Goal: Find specific page/section: Find specific page/section

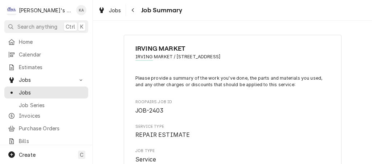
type textarea "x"
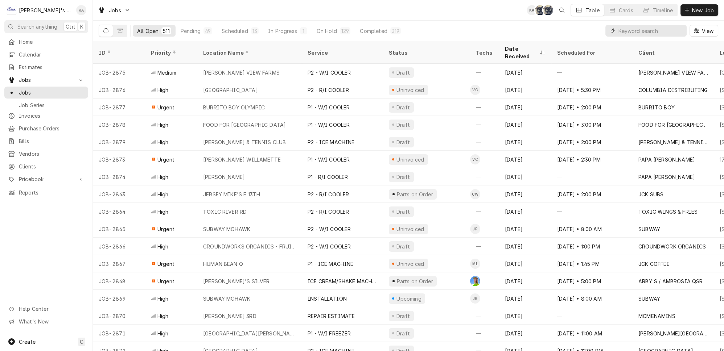
click at [371, 31] on input "Dynamic Content Wrapper" at bounding box center [650, 31] width 65 height 12
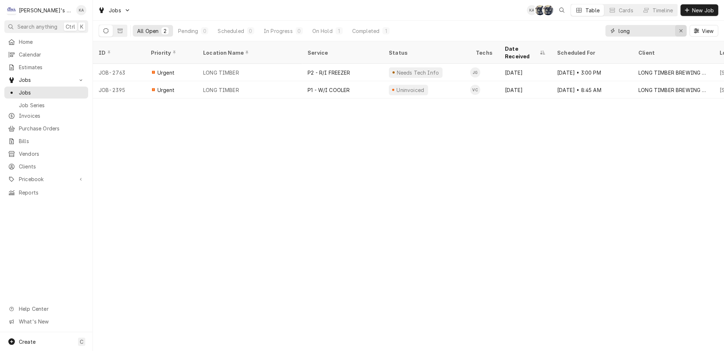
type input "long"
click at [371, 29] on icon "Erase input" at bounding box center [681, 30] width 4 height 5
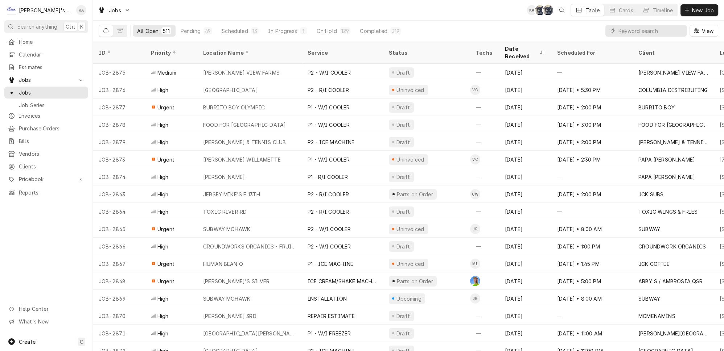
click at [371, 26] on div "All Open 511 Pending 49 Scheduled 13 In Progress 1 On Hold 129 Completed 319 Vi…" at bounding box center [409, 31] width 620 height 20
click at [47, 89] on span "Jobs" at bounding box center [52, 93] width 66 height 8
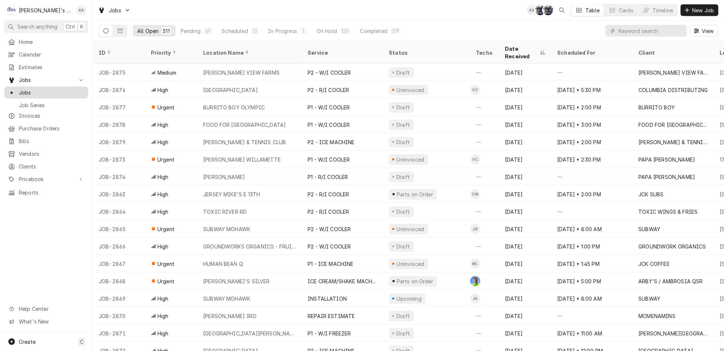
click at [47, 89] on span "Jobs" at bounding box center [52, 93] width 66 height 8
click at [371, 29] on input "Dynamic Content Wrapper" at bounding box center [650, 31] width 65 height 12
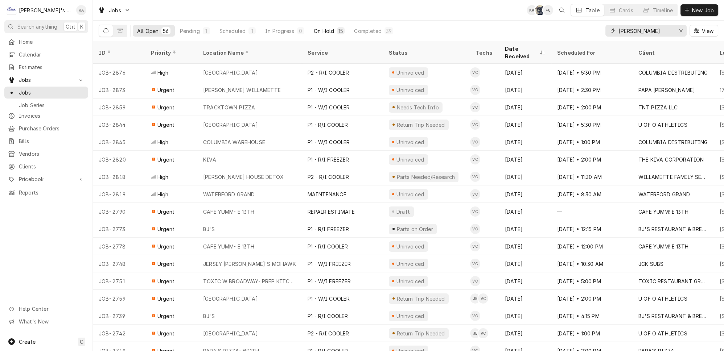
type input "valente"
click at [314, 31] on div "On Hold" at bounding box center [324, 31] width 20 height 8
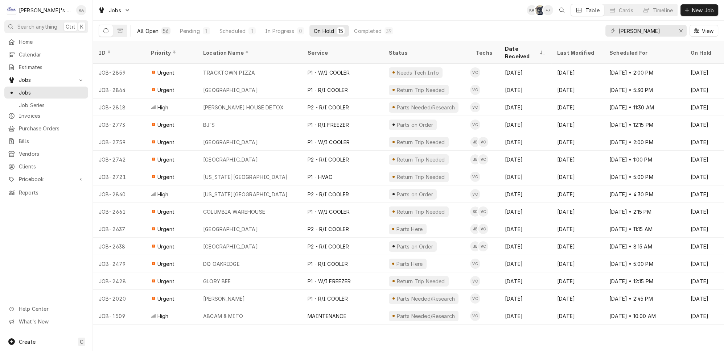
click at [143, 30] on div "All Open" at bounding box center [147, 31] width 21 height 8
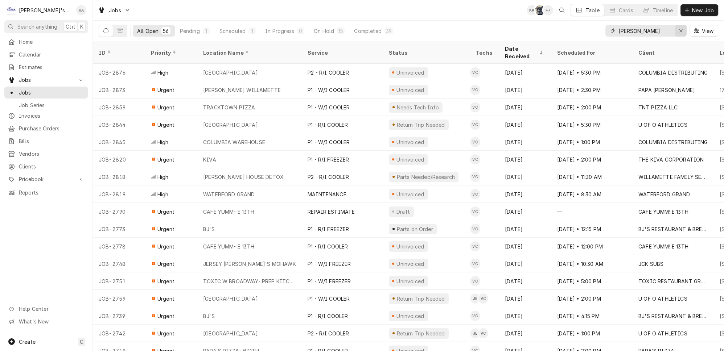
click at [371, 28] on div "Erase input" at bounding box center [680, 30] width 7 height 7
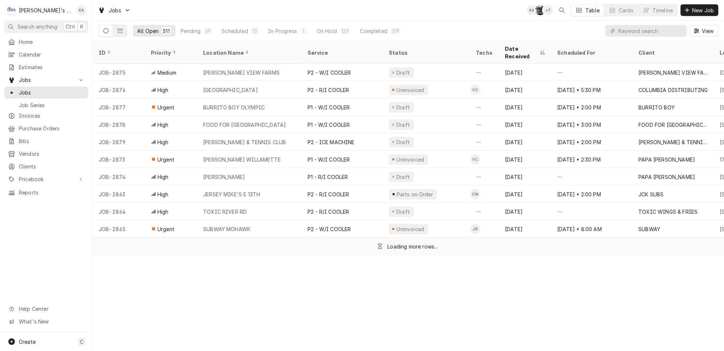
click at [371, 21] on div "All Open 511 Pending 49 Scheduled 13 In Progress 1 On Hold 129 Completed 319 Vi…" at bounding box center [409, 31] width 620 height 20
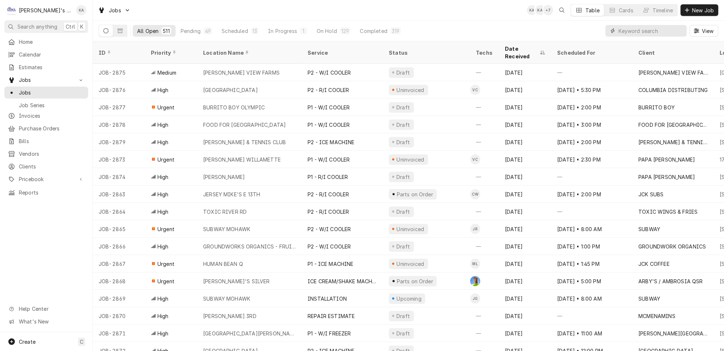
click at [371, 31] on input "Dynamic Content Wrapper" at bounding box center [650, 31] width 65 height 12
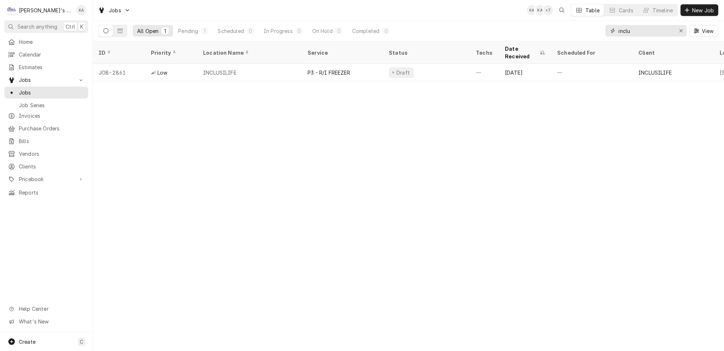
type input "inclu"
click at [371, 29] on div "inclu" at bounding box center [645, 31] width 81 height 12
click at [371, 28] on div "Erase input" at bounding box center [680, 30] width 7 height 7
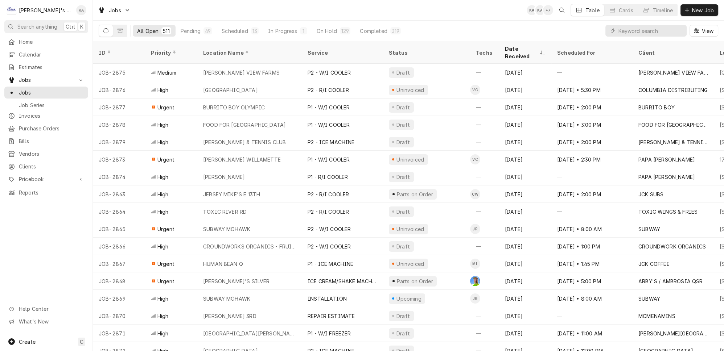
click at [371, 29] on div "All Open 511 Pending 49 Scheduled 13 In Progress 1 On Hold 129 Completed 319 Vi…" at bounding box center [409, 31] width 620 height 20
click at [181, 30] on div "Pending" at bounding box center [191, 31] width 20 height 8
click at [268, 29] on div "In Progress" at bounding box center [282, 31] width 29 height 8
click at [320, 32] on button "On Hold 129" at bounding box center [333, 31] width 43 height 12
click at [224, 30] on div "Scheduled" at bounding box center [235, 31] width 26 height 8
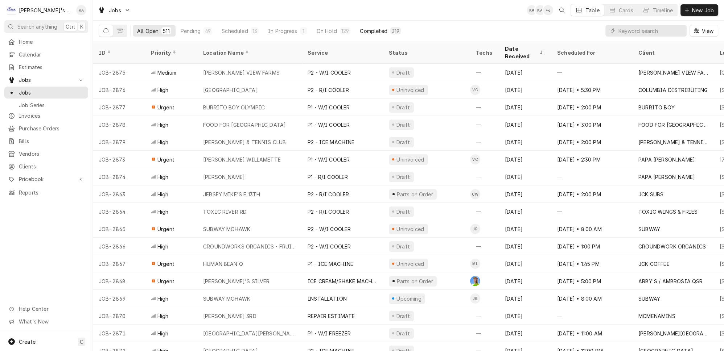
click at [360, 27] on div "Completed" at bounding box center [373, 31] width 27 height 8
